Goal: Navigation & Orientation: Find specific page/section

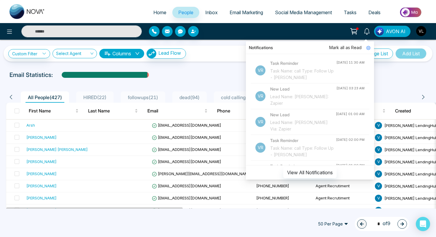
scroll to position [72, 0]
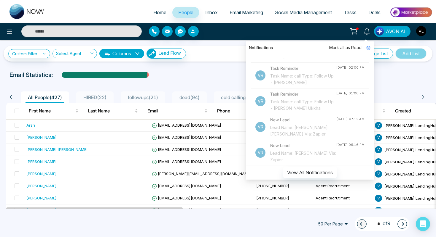
click at [155, 18] on li "Home" at bounding box center [159, 13] width 25 height 12
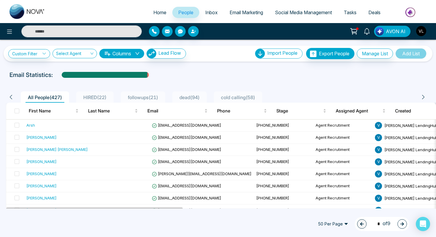
click at [207, 13] on span "Inbox" at bounding box center [211, 12] width 12 height 6
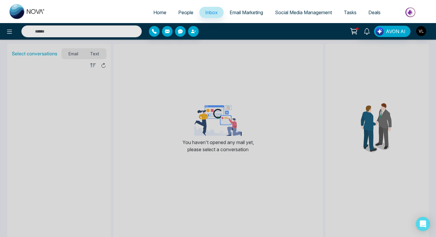
click at [167, 14] on link "Home" at bounding box center [159, 12] width 25 height 11
select select "*"
